Goal: Task Accomplishment & Management: Use online tool/utility

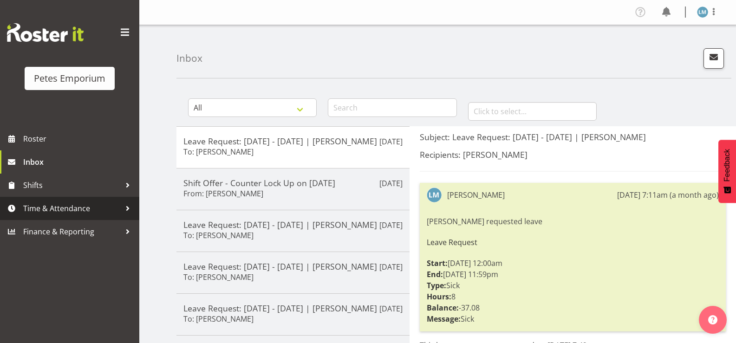
click at [41, 207] on span "Time & Attendance" at bounding box center [71, 208] width 97 height 14
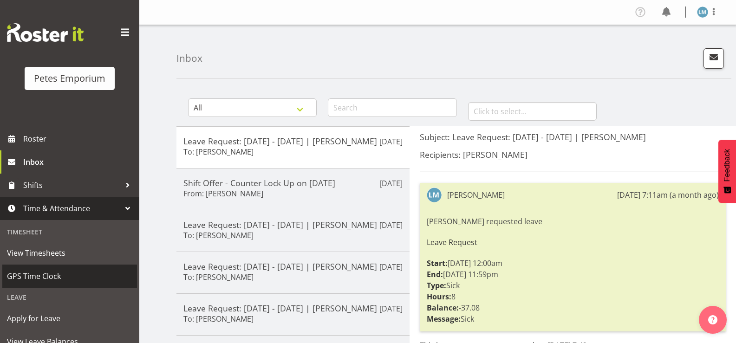
click at [52, 276] on span "GPS Time Clock" at bounding box center [69, 276] width 125 height 14
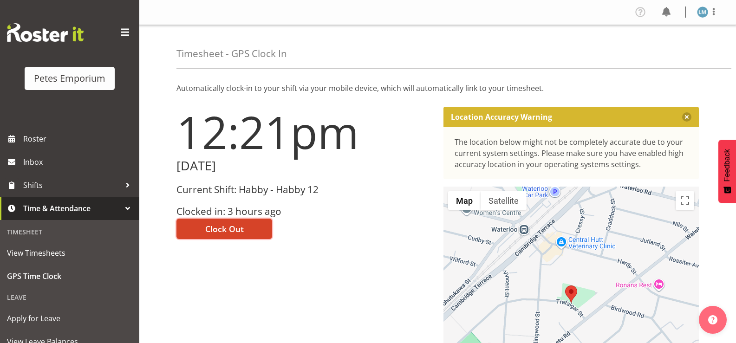
click at [239, 234] on span "Clock Out" at bounding box center [224, 229] width 39 height 12
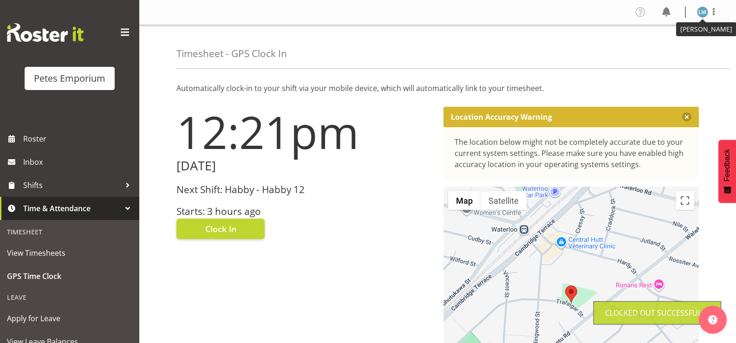
click at [704, 13] on img at bounding box center [702, 11] width 11 height 11
click at [670, 44] on link "Log Out" at bounding box center [674, 48] width 89 height 17
